Goal: Obtain resource: Obtain resource

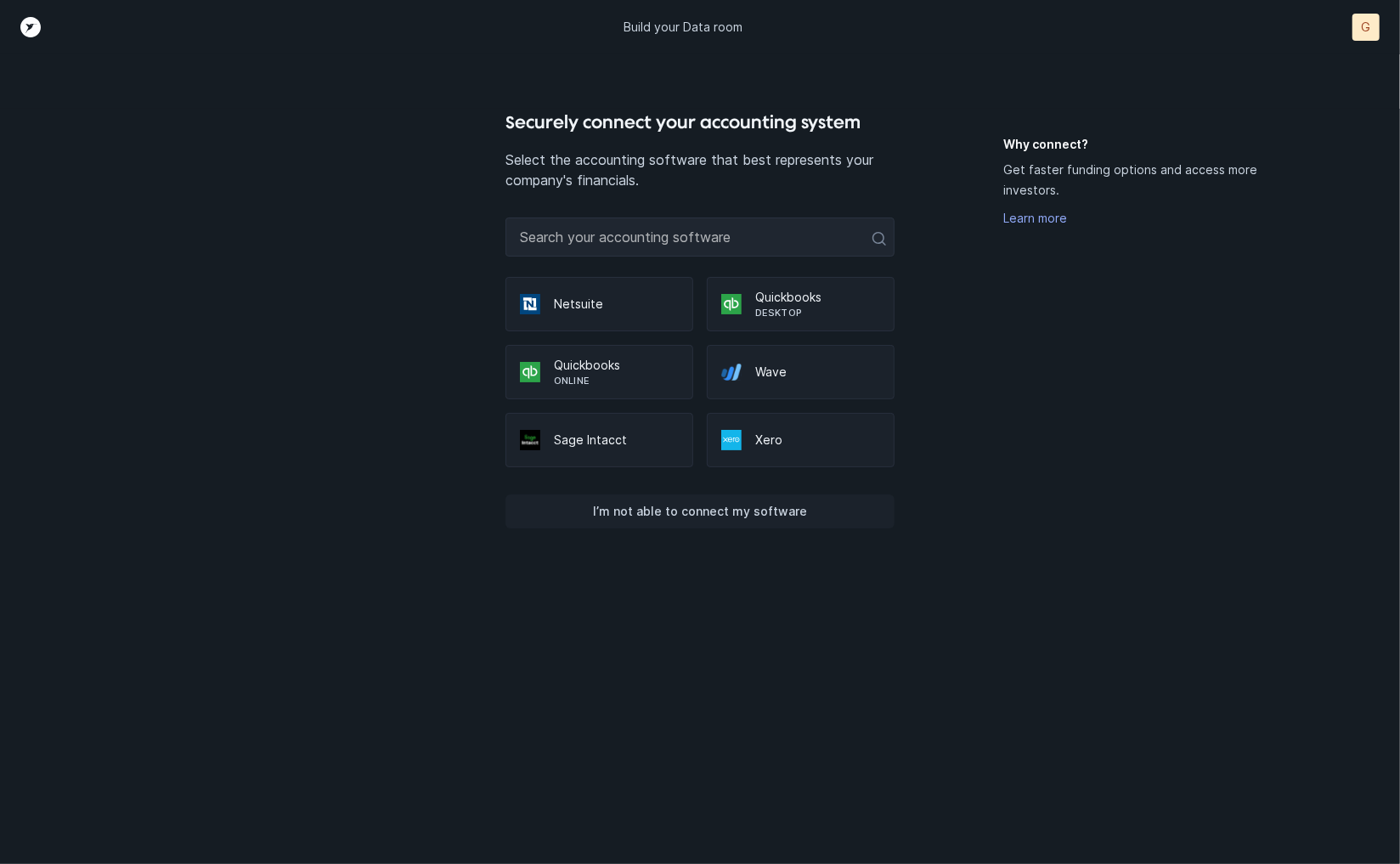
click at [762, 502] on p "I’m not able to connect my software" at bounding box center [700, 511] width 214 height 20
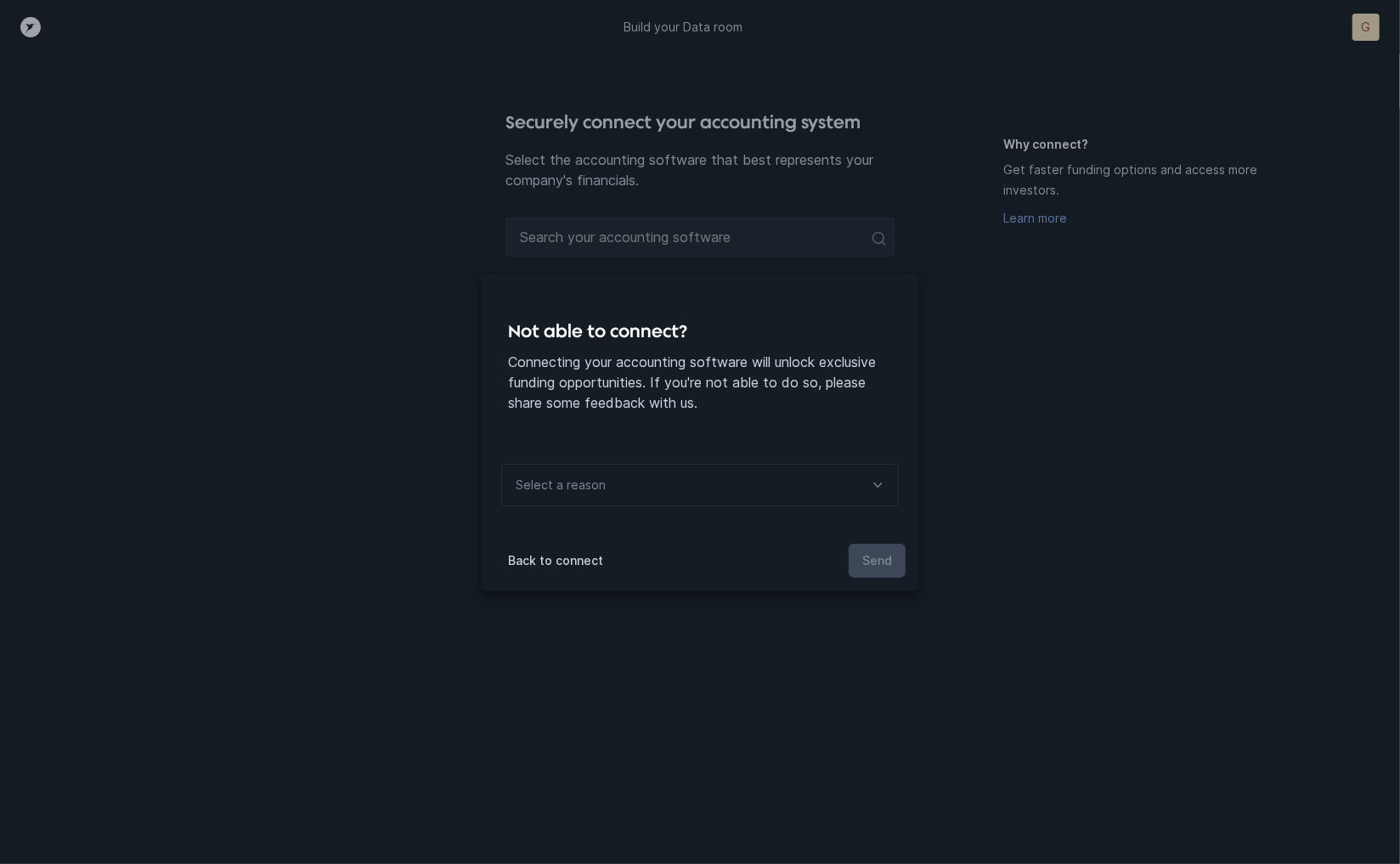
click at [588, 488] on p "Select a reason" at bounding box center [560, 485] width 90 height 20
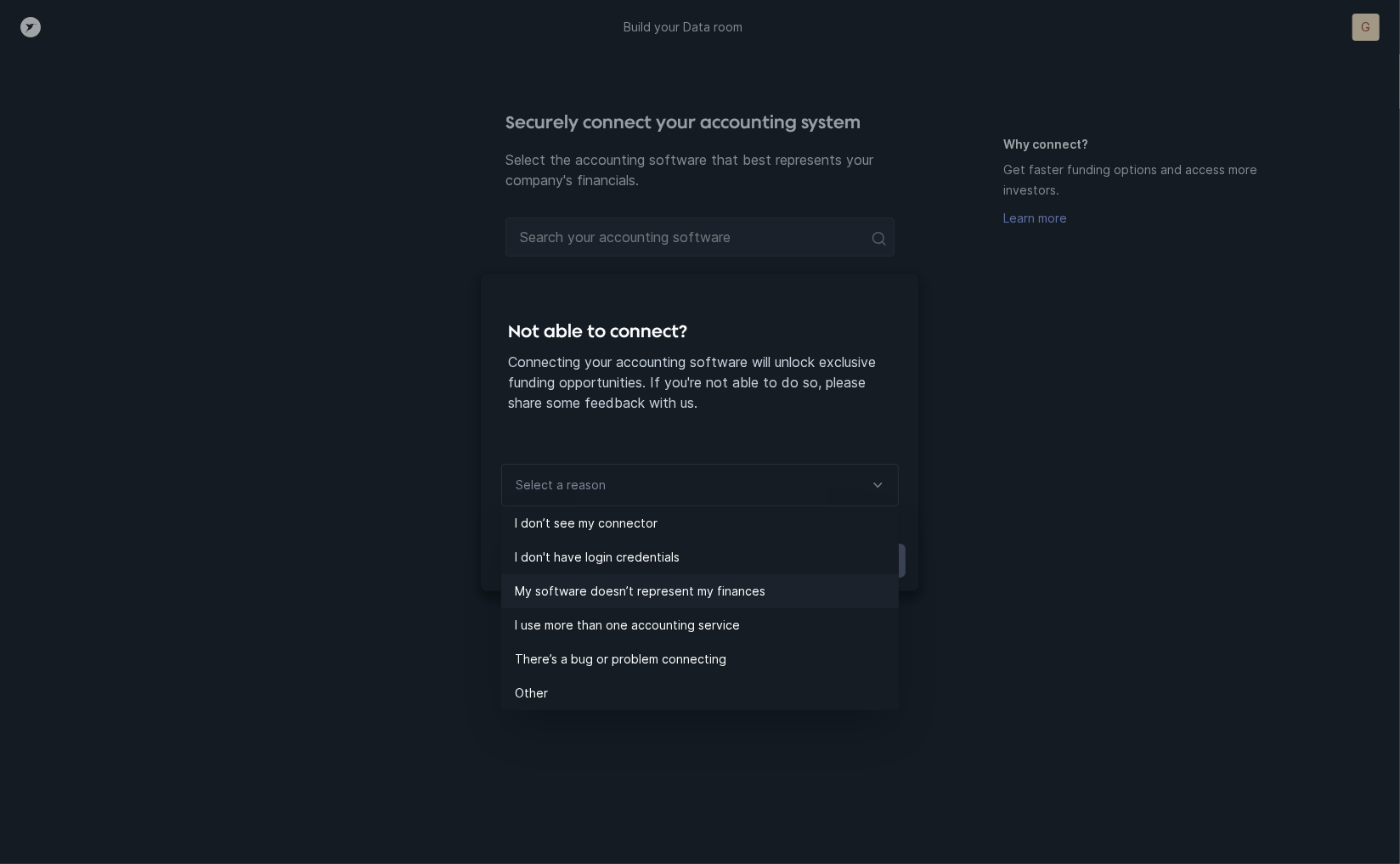
click at [596, 594] on p "My software doesn’t represent my finances" at bounding box center [706, 591] width 384 height 20
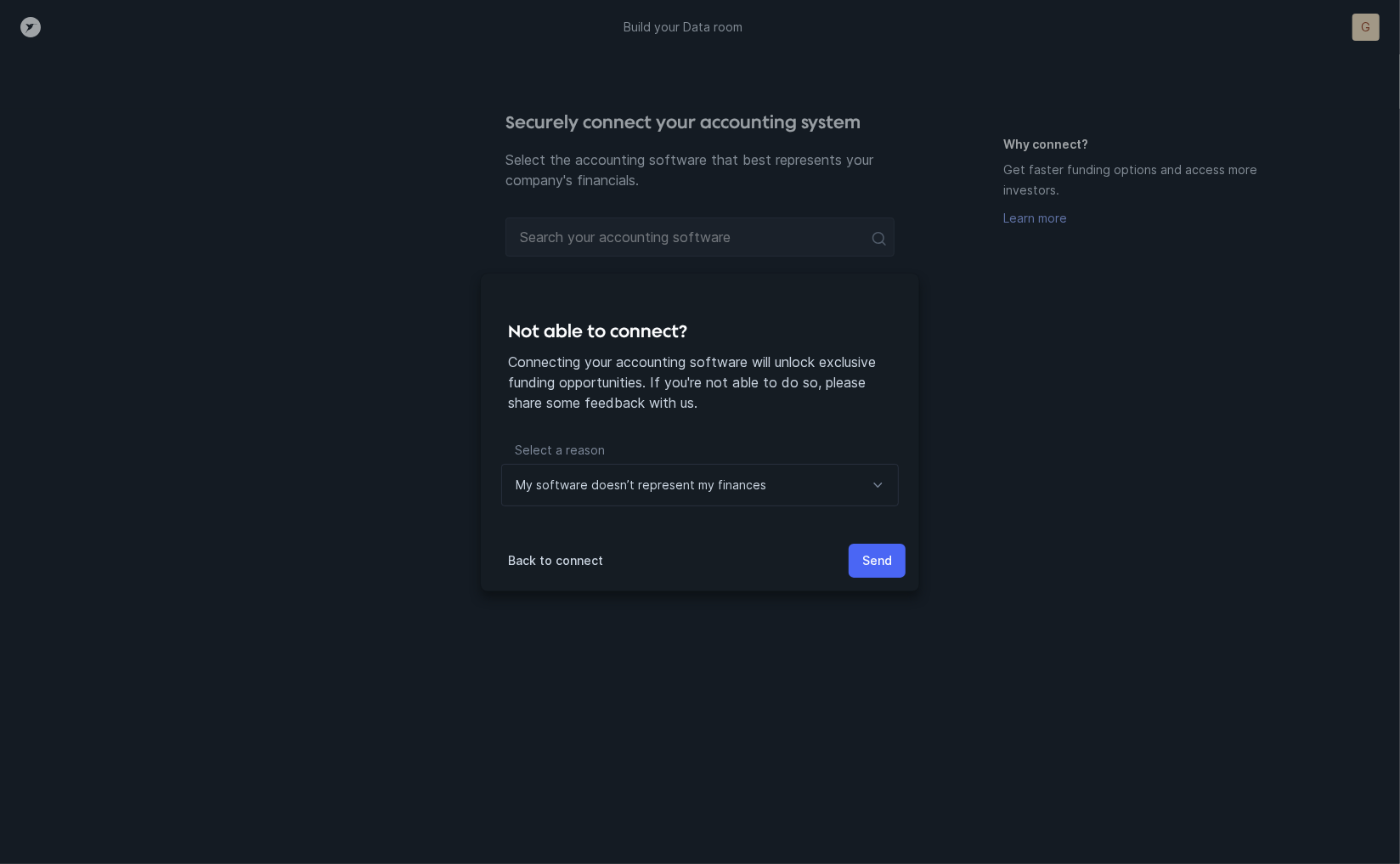
click at [867, 551] on p "Send" at bounding box center [877, 561] width 30 height 20
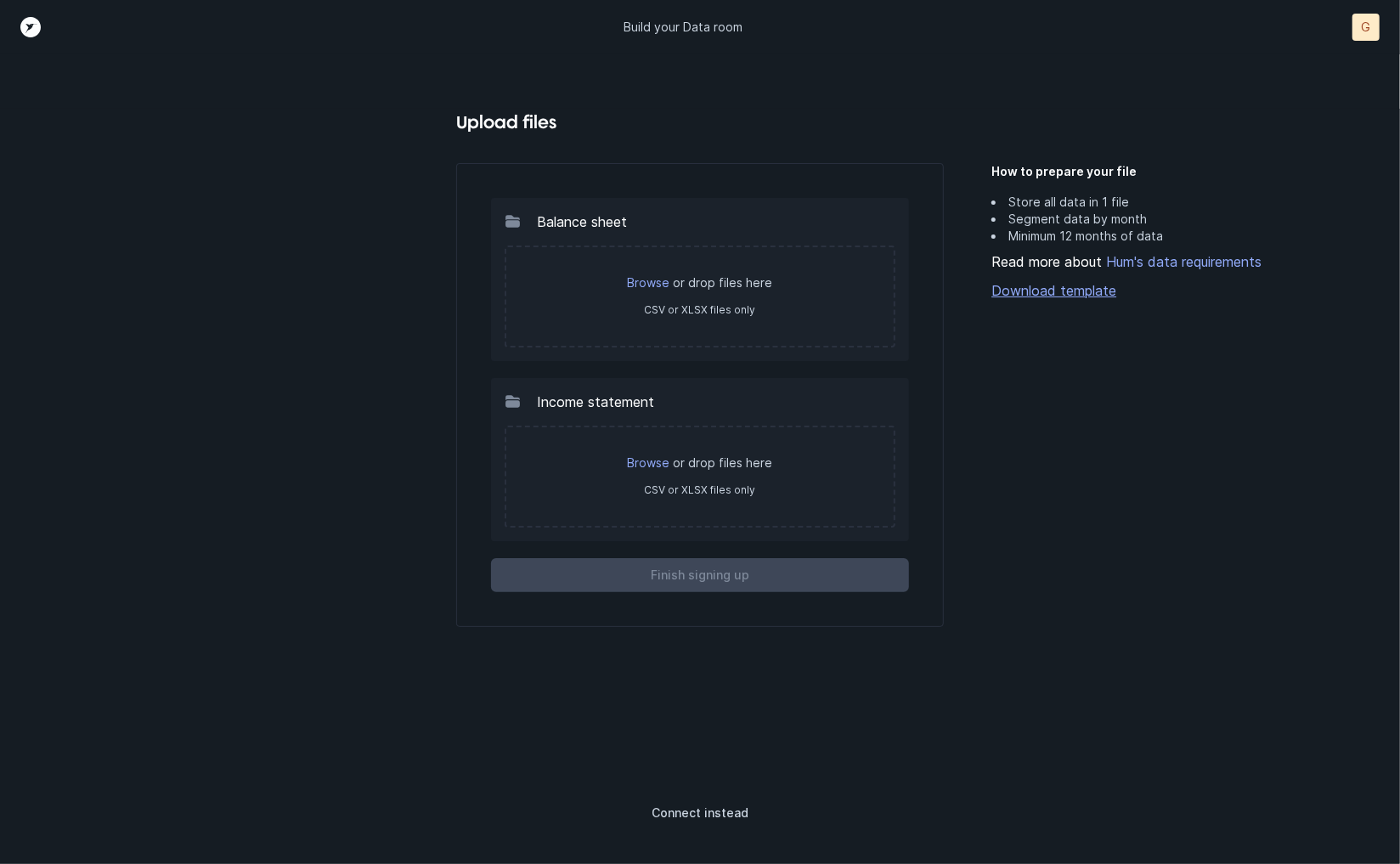
click at [1040, 295] on link "Download template" at bounding box center [1137, 290] width 292 height 20
click at [337, 341] on div "Upload files Balance sheet Browse or drop files here CSV or XLSX files only Inc…" at bounding box center [699, 486] width 1167 height 755
click at [702, 813] on p "Connect instead" at bounding box center [700, 813] width 97 height 20
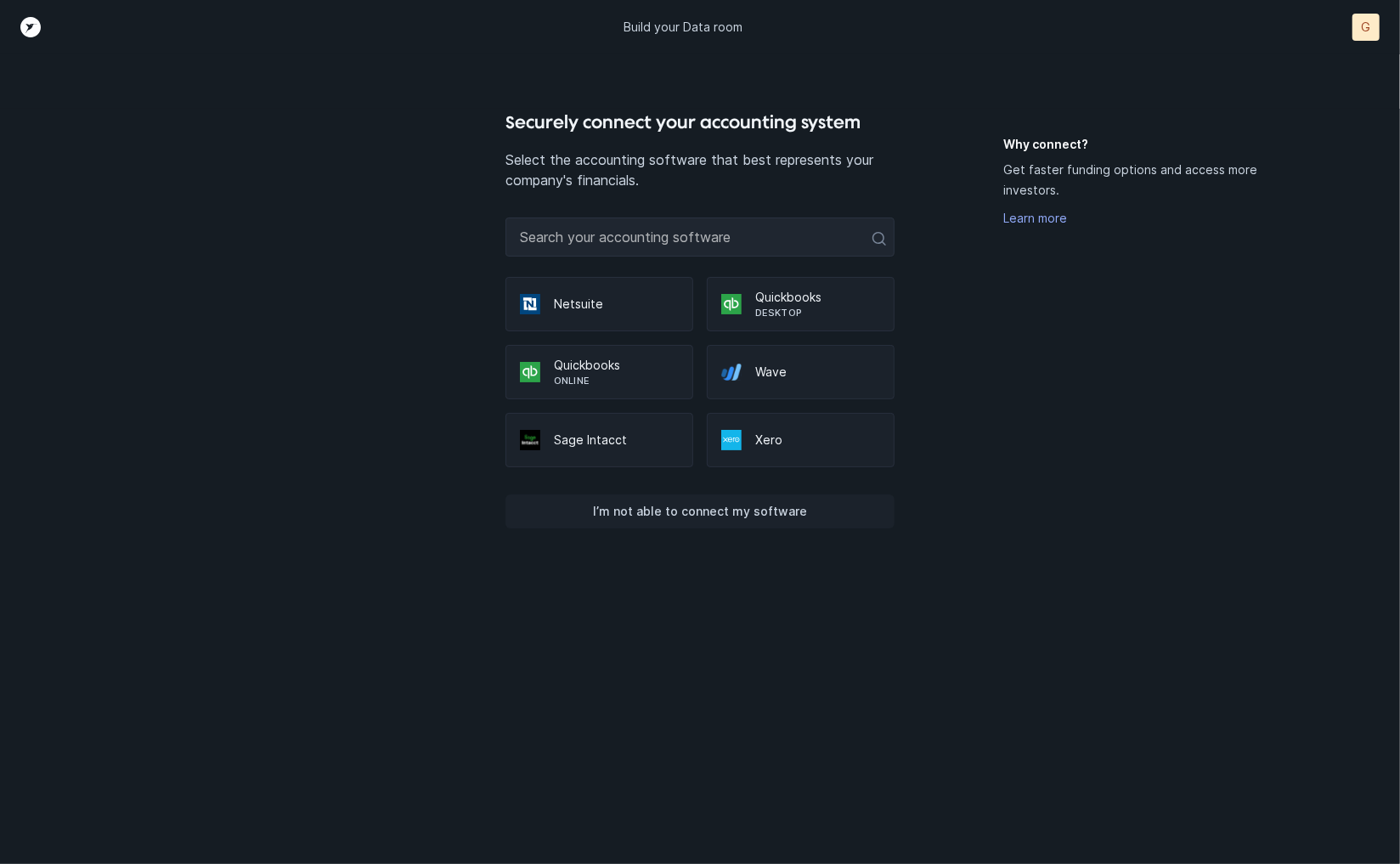
click at [693, 512] on p "I’m not able to connect my software" at bounding box center [700, 511] width 214 height 20
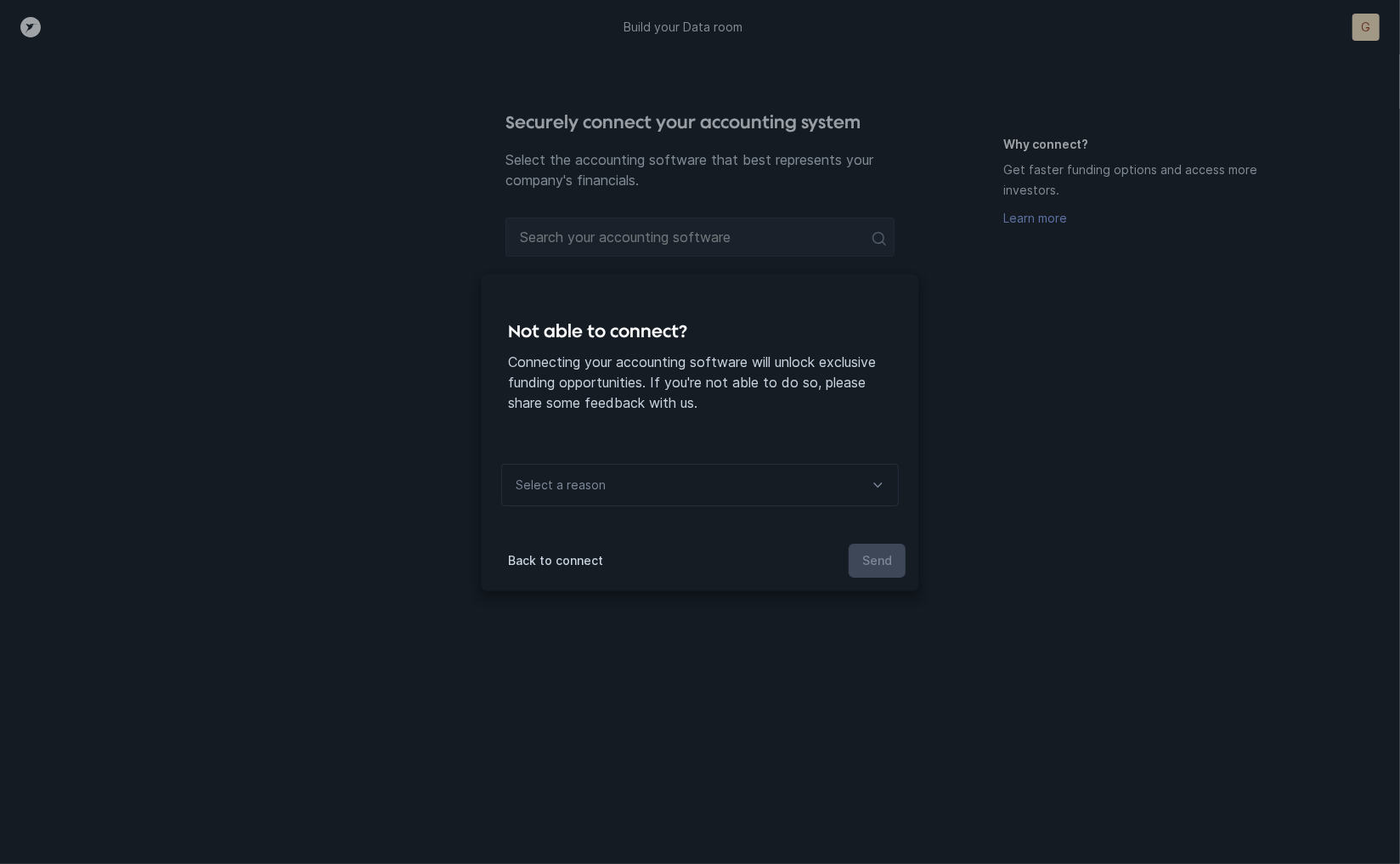
click at [616, 484] on div "Select a reason" at bounding box center [700, 485] width 398 height 42
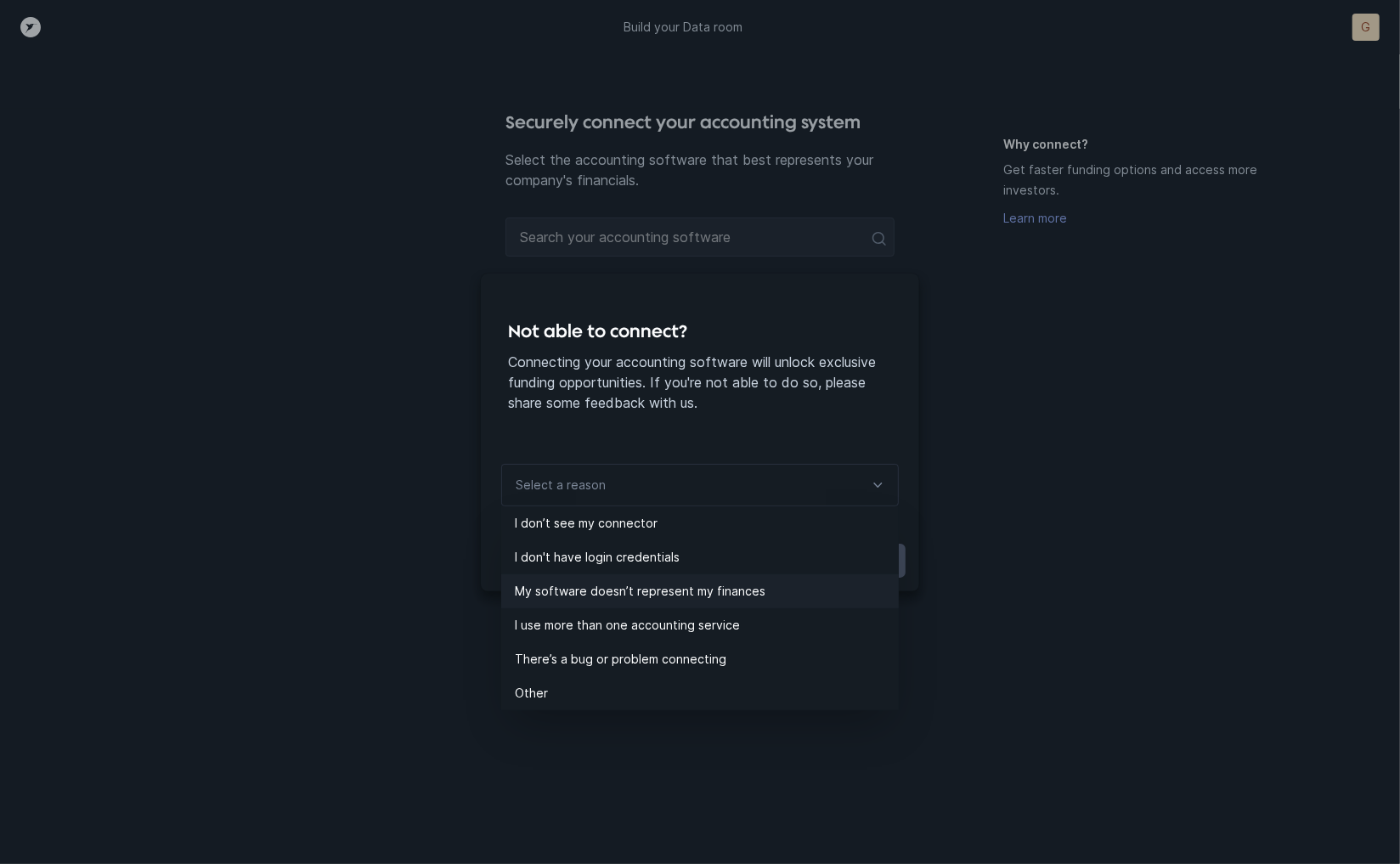
click at [590, 589] on p "My software doesn’t represent my finances" at bounding box center [706, 591] width 384 height 20
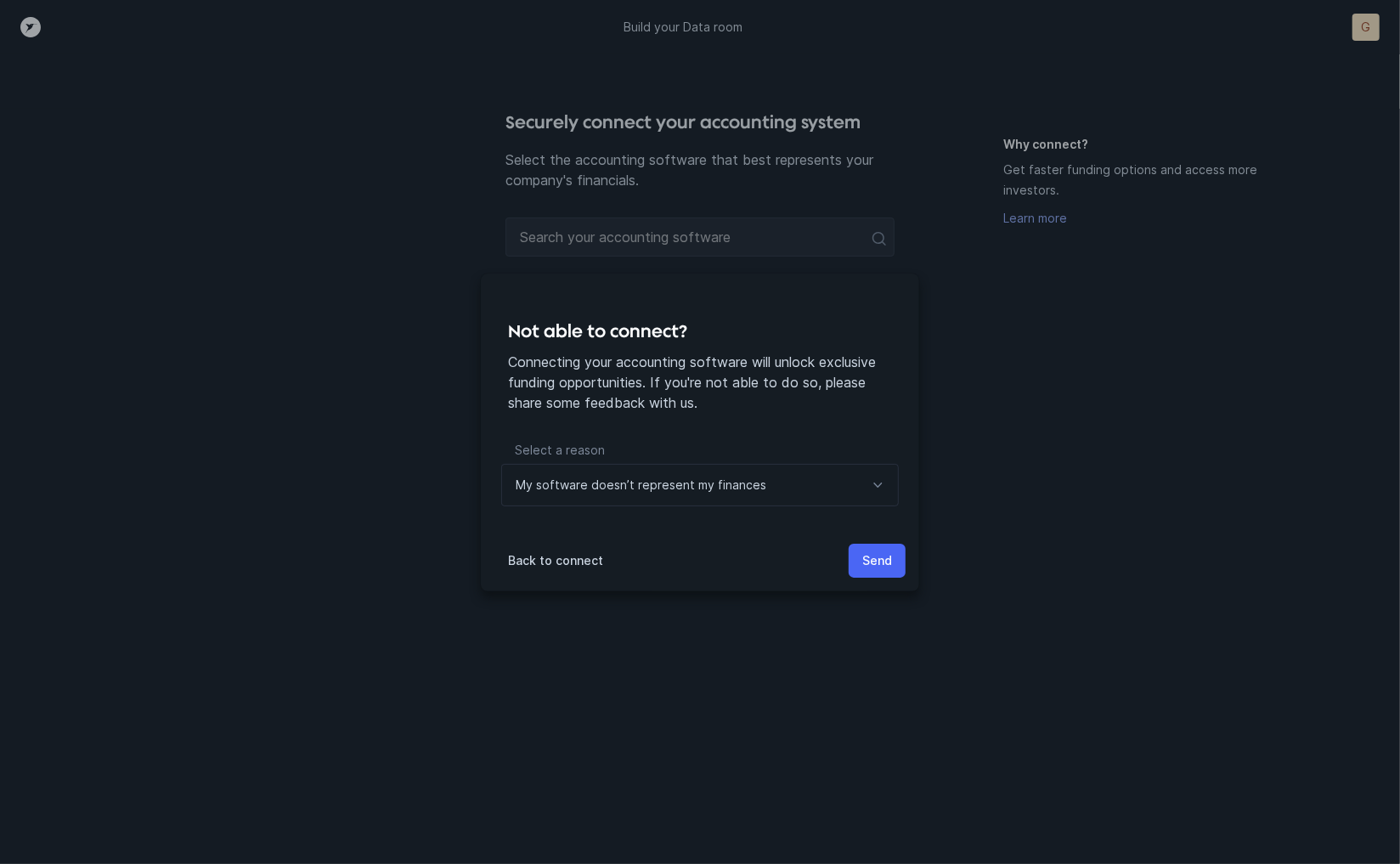
click at [864, 560] on p "Send" at bounding box center [877, 561] width 30 height 20
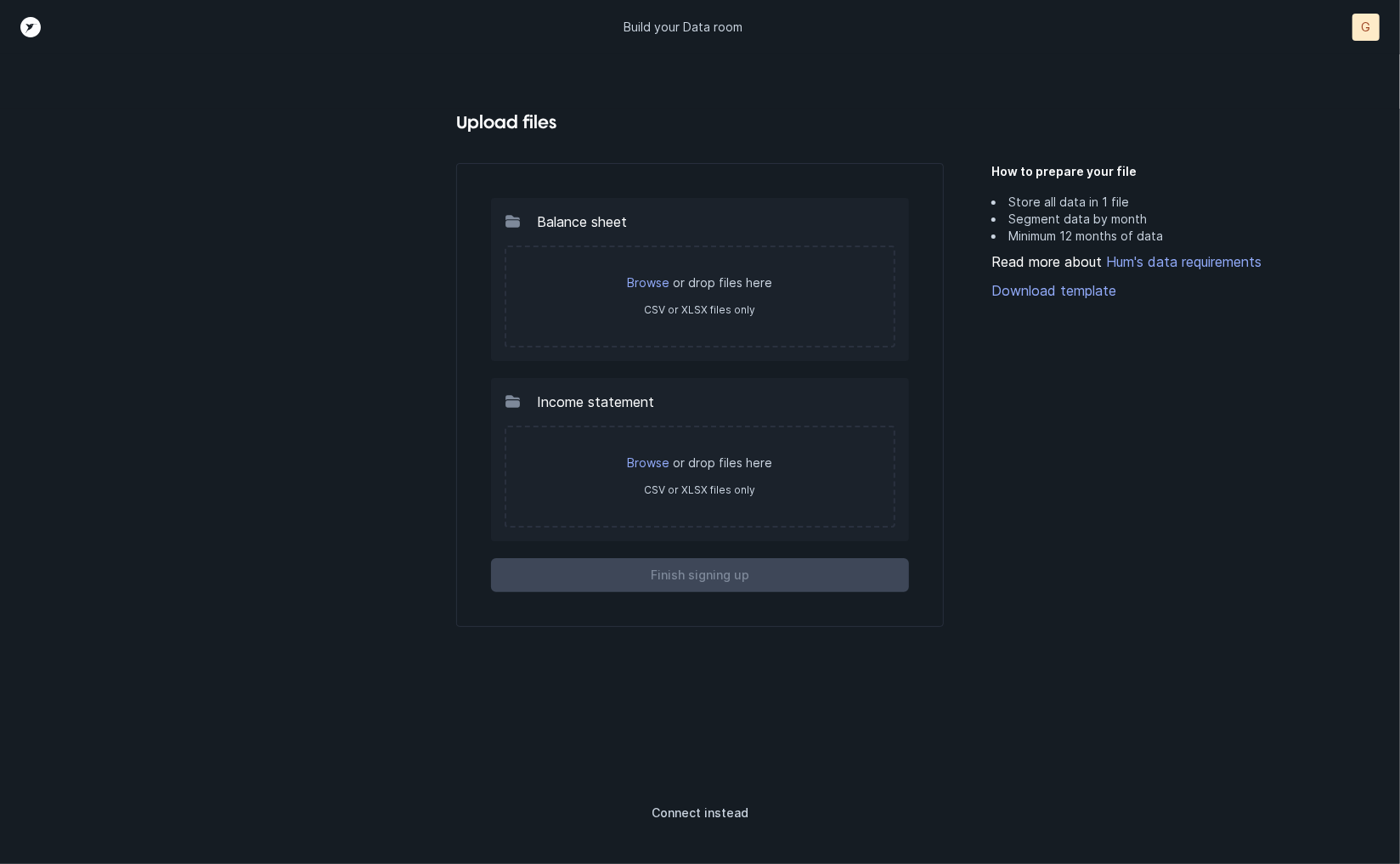
click at [33, 29] on icon "Top" at bounding box center [30, 27] width 20 height 20
